Goal: Find specific page/section: Find specific page/section

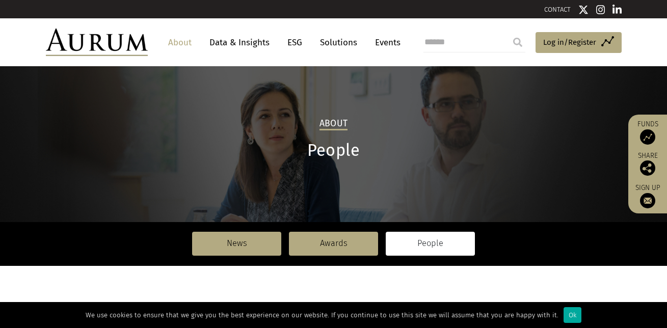
click at [186, 47] on link "About" at bounding box center [180, 42] width 34 height 19
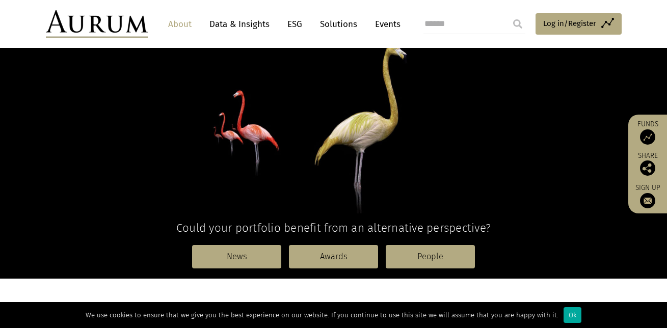
scroll to position [108, 0]
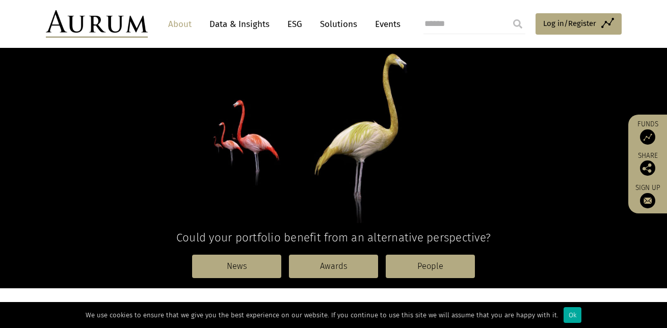
click at [439, 288] on nav "News Awards People" at bounding box center [334, 267] width 576 height 44
click at [439, 277] on link "People" at bounding box center [430, 266] width 89 height 23
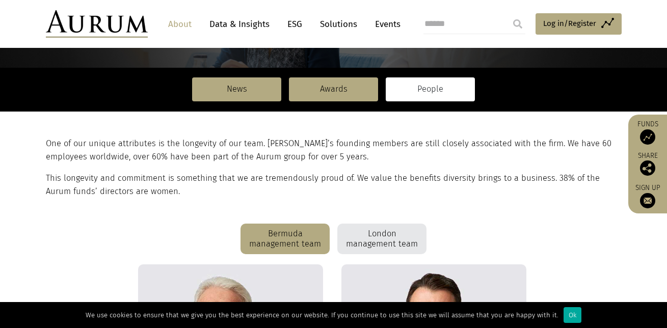
scroll to position [161, 0]
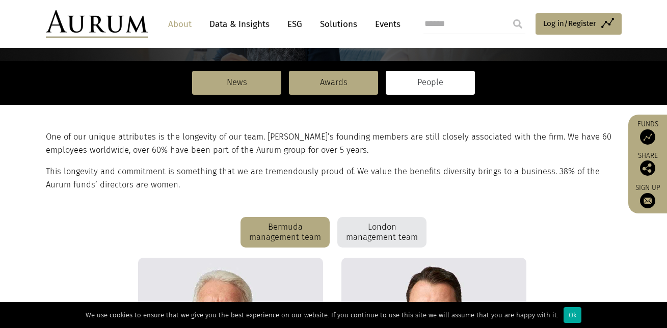
click at [381, 224] on div "London management team" at bounding box center [381, 232] width 89 height 31
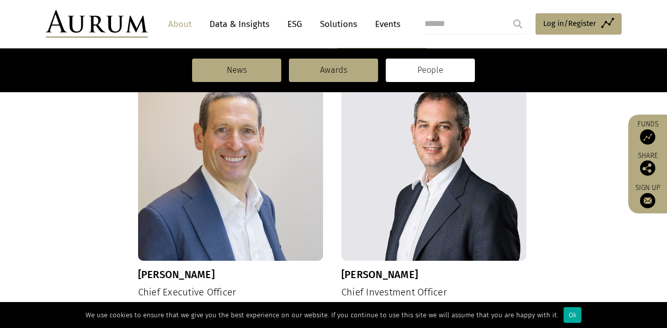
scroll to position [352, 0]
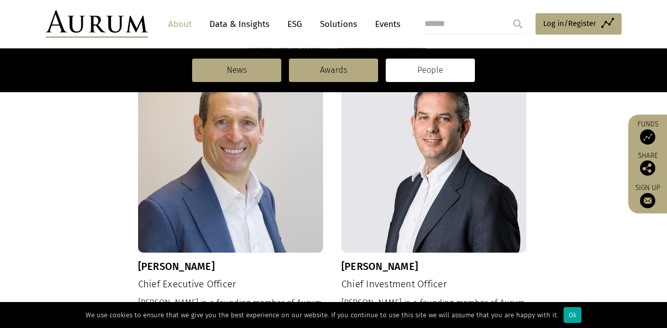
click at [381, 224] on img at bounding box center [435, 160] width 186 height 186
click at [411, 148] on img at bounding box center [435, 160] width 186 height 186
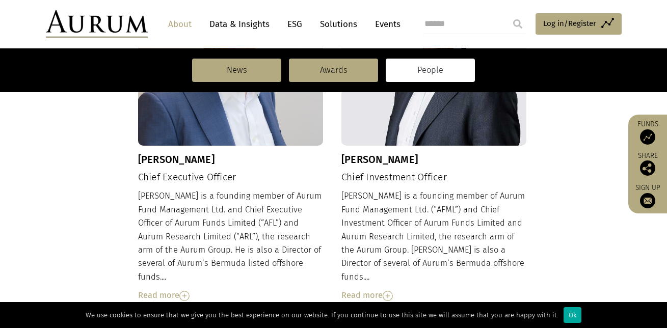
click at [352, 289] on div "Read more" at bounding box center [435, 295] width 186 height 13
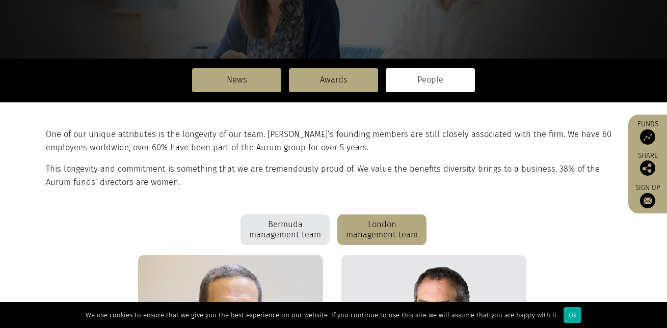
scroll to position [208, 0]
